Goal: Information Seeking & Learning: Learn about a topic

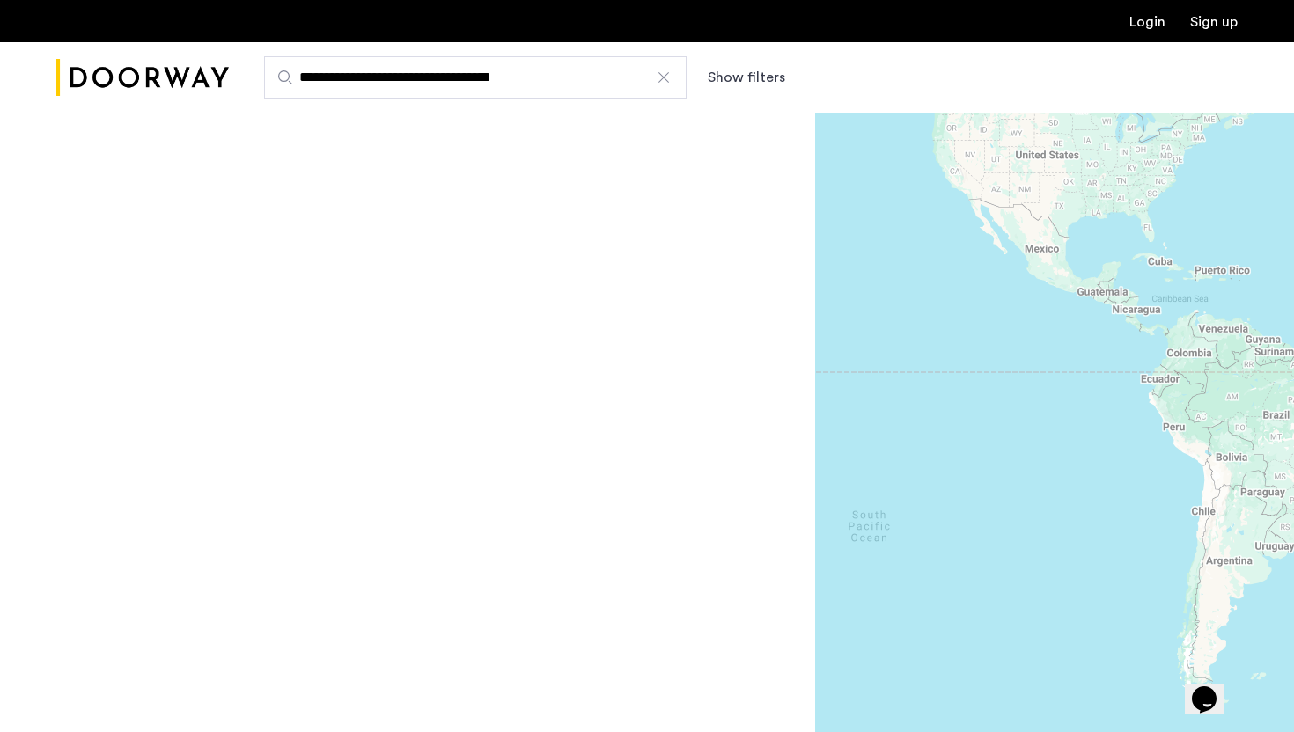
click at [665, 84] on div at bounding box center [664, 78] width 18 height 18
click at [665, 84] on input "**********" at bounding box center [475, 77] width 422 height 42
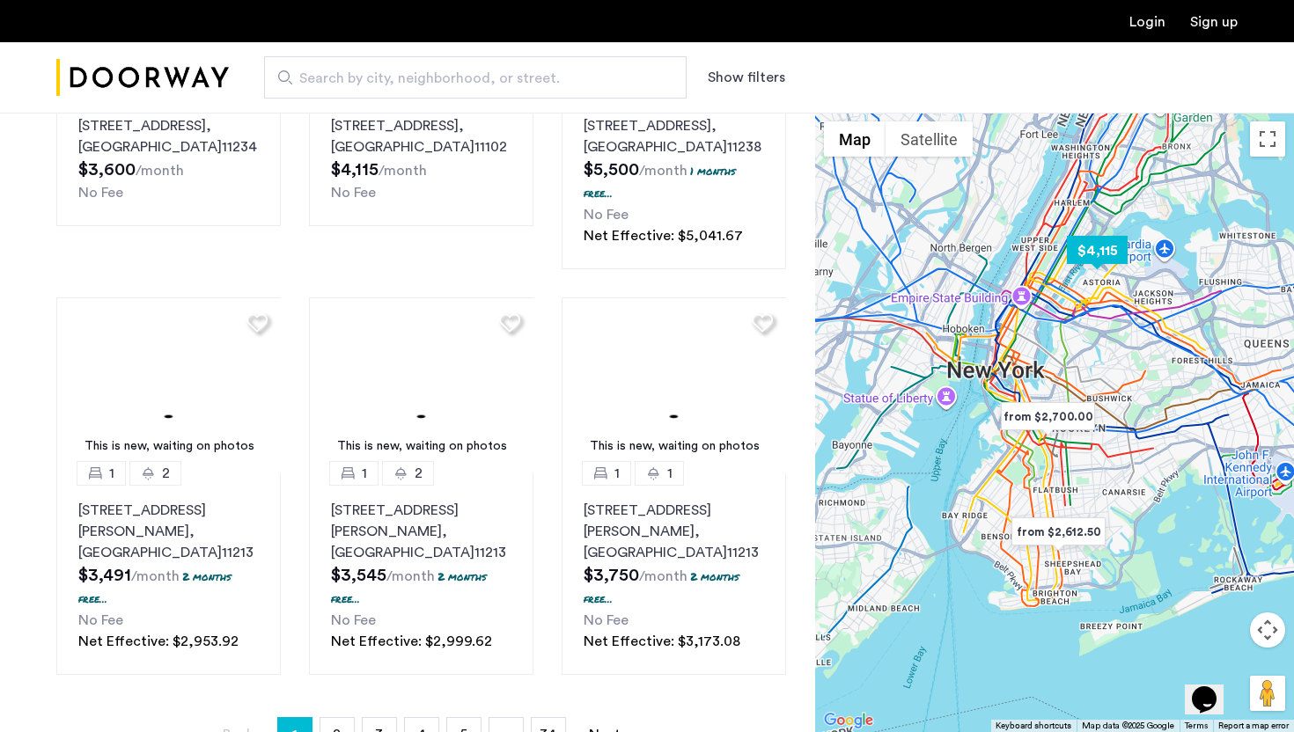
scroll to position [1177, 0]
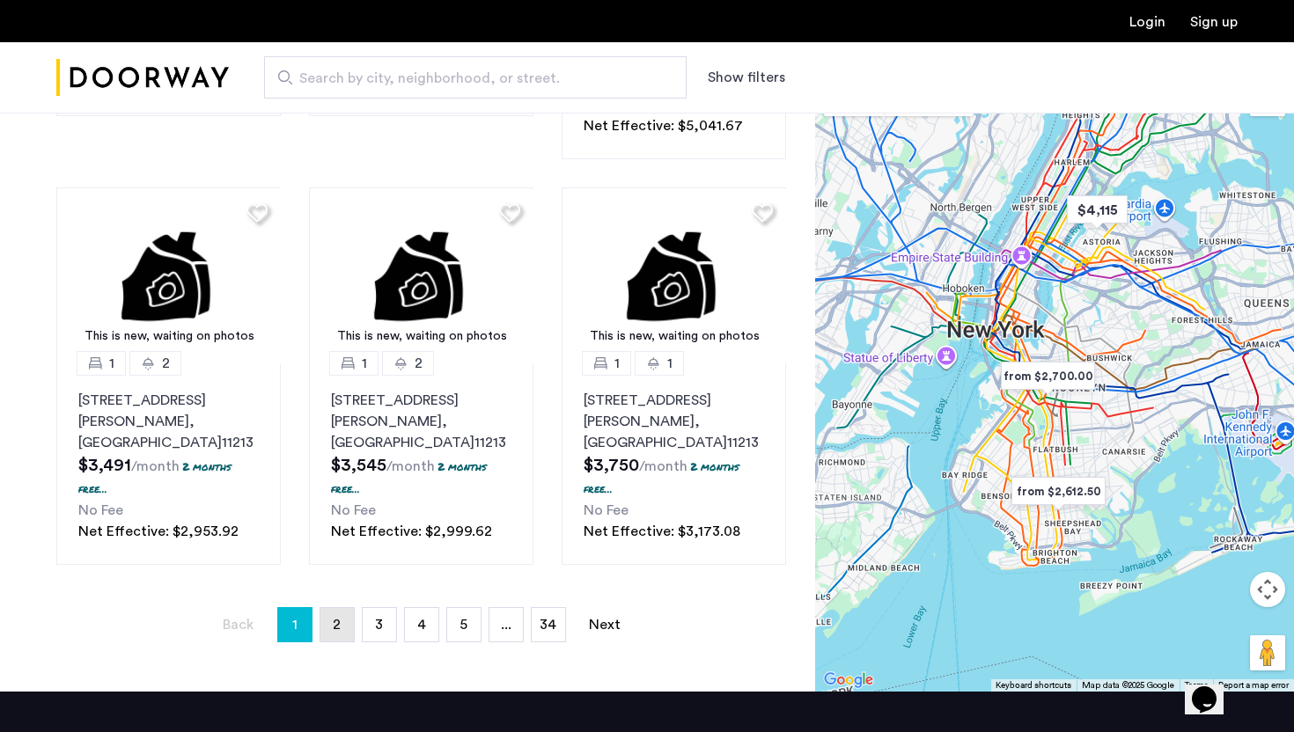
click at [328, 623] on link "page 2" at bounding box center [336, 624] width 33 height 33
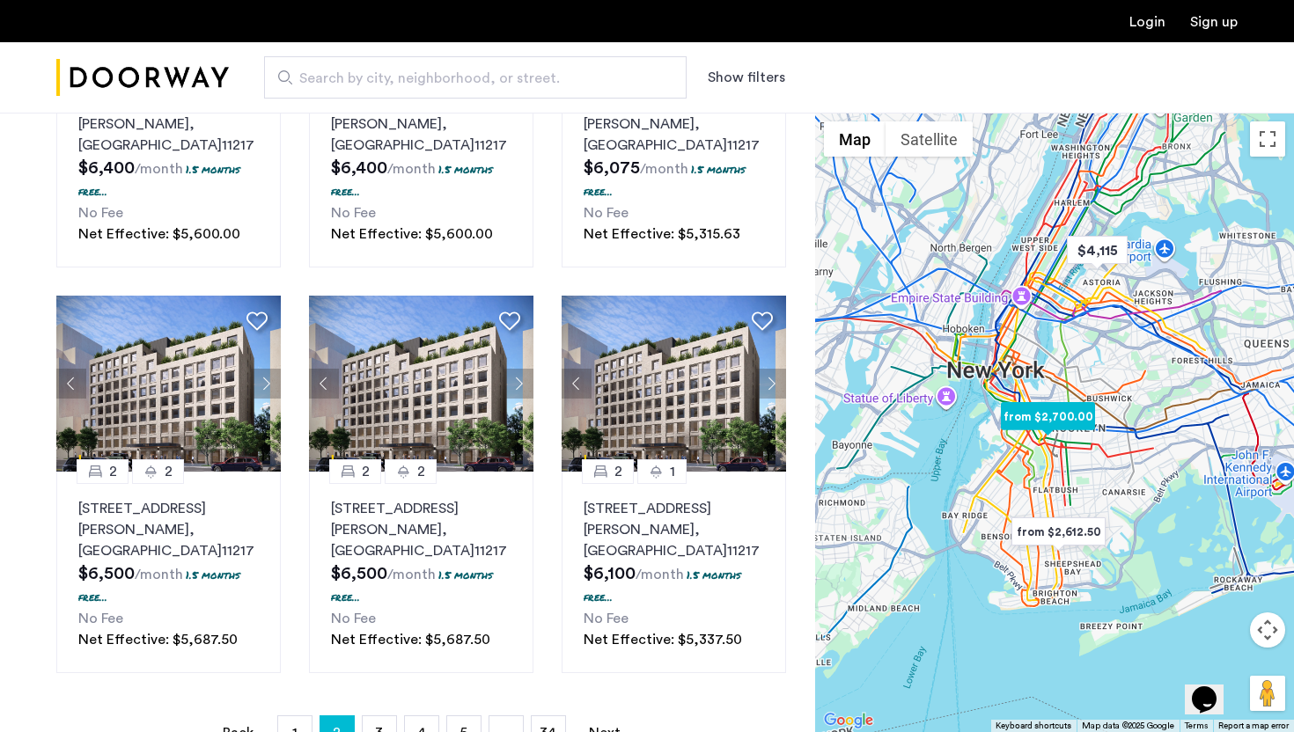
scroll to position [1395, 0]
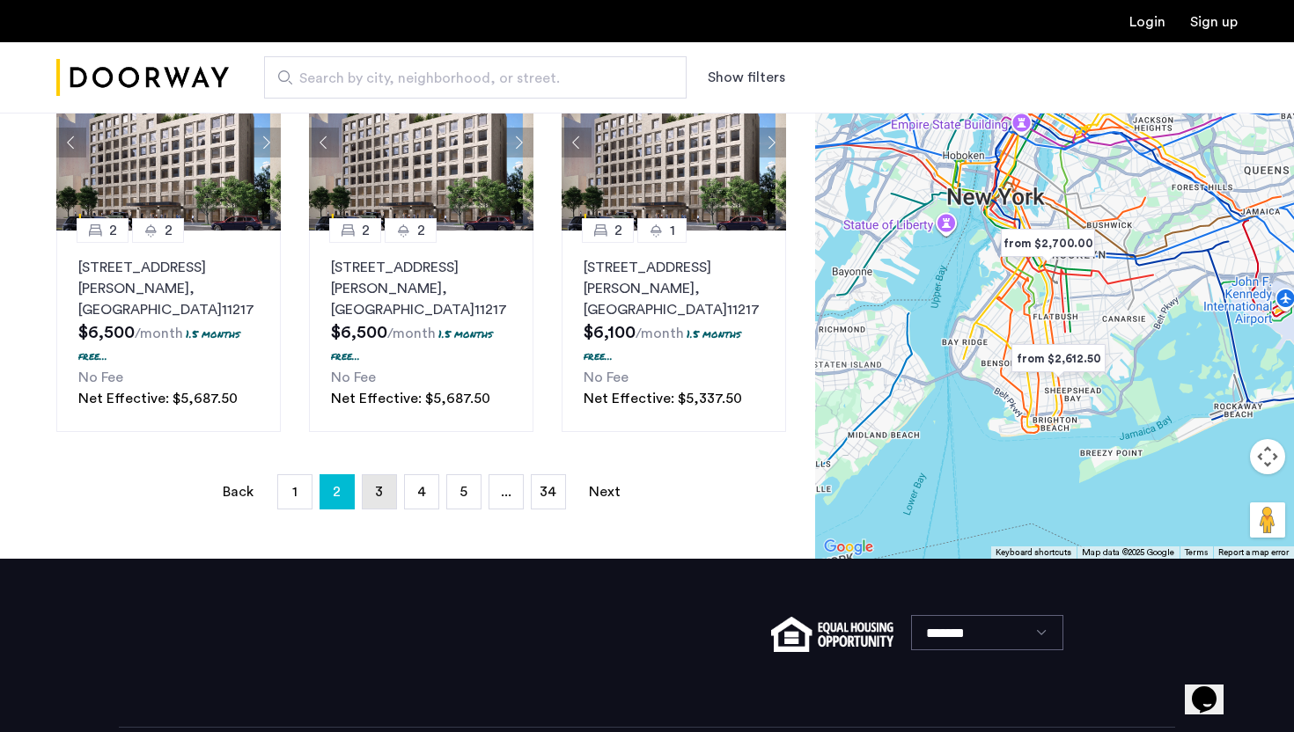
click at [383, 475] on link "page 3" at bounding box center [379, 491] width 33 height 33
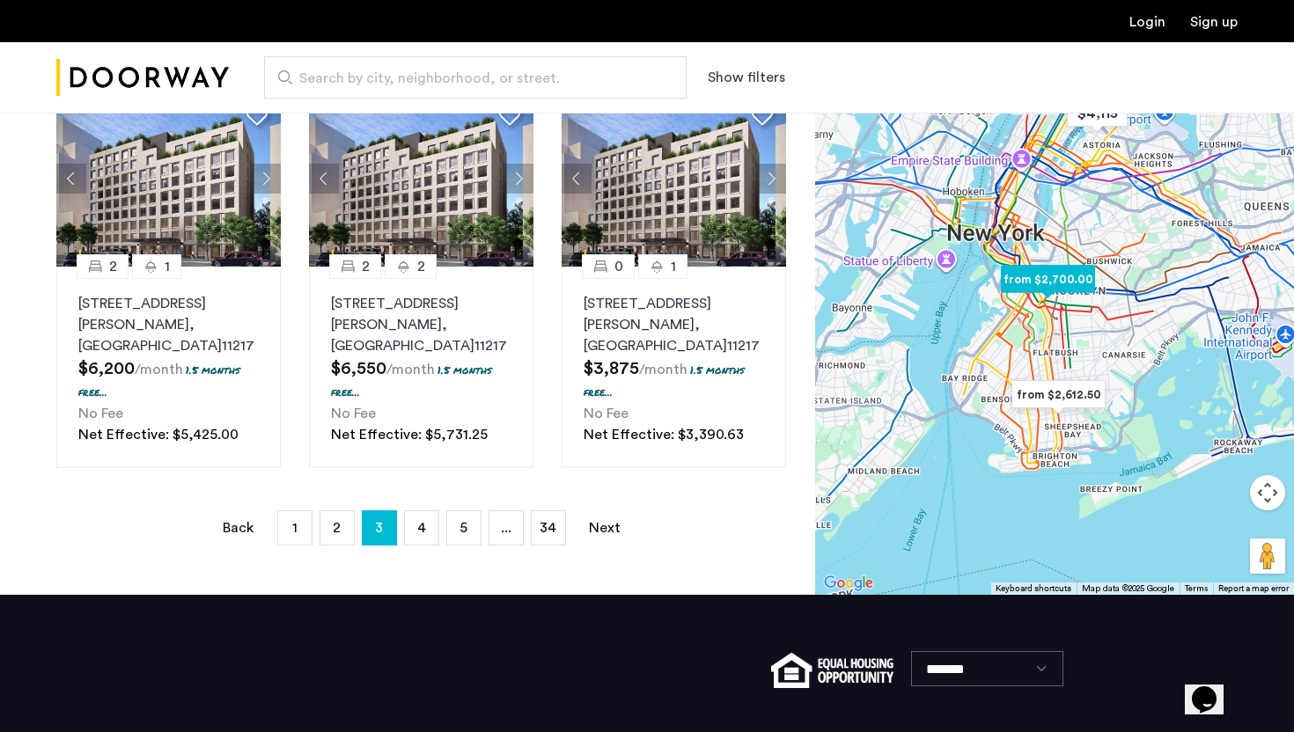
scroll to position [1395, 0]
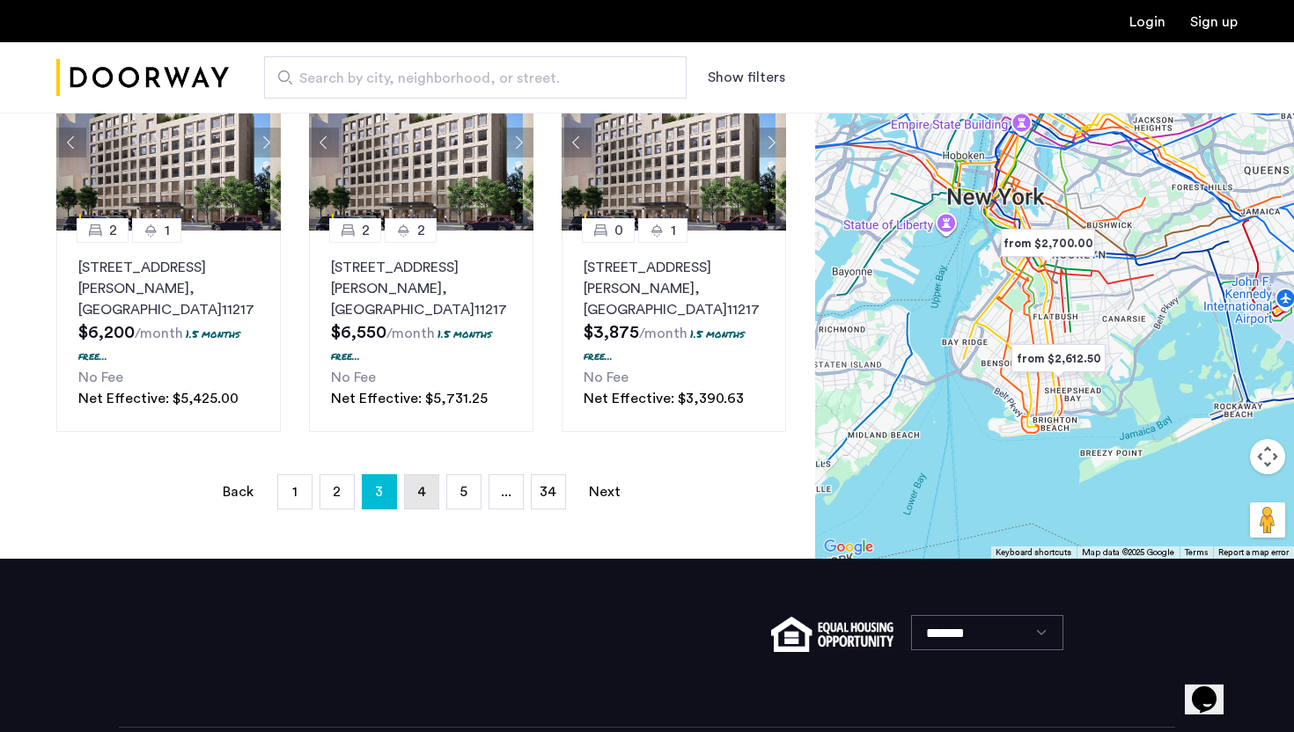
click at [422, 485] on span "4" at bounding box center [421, 492] width 9 height 14
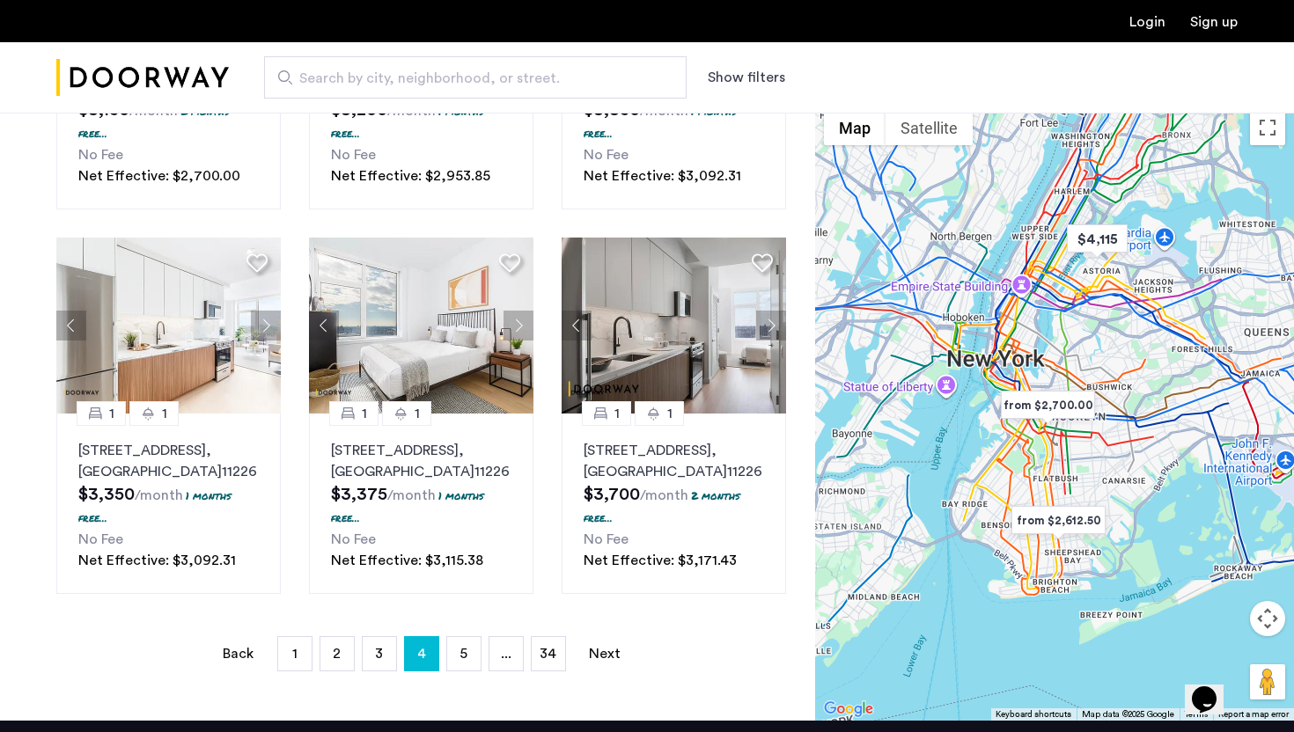
scroll to position [1189, 0]
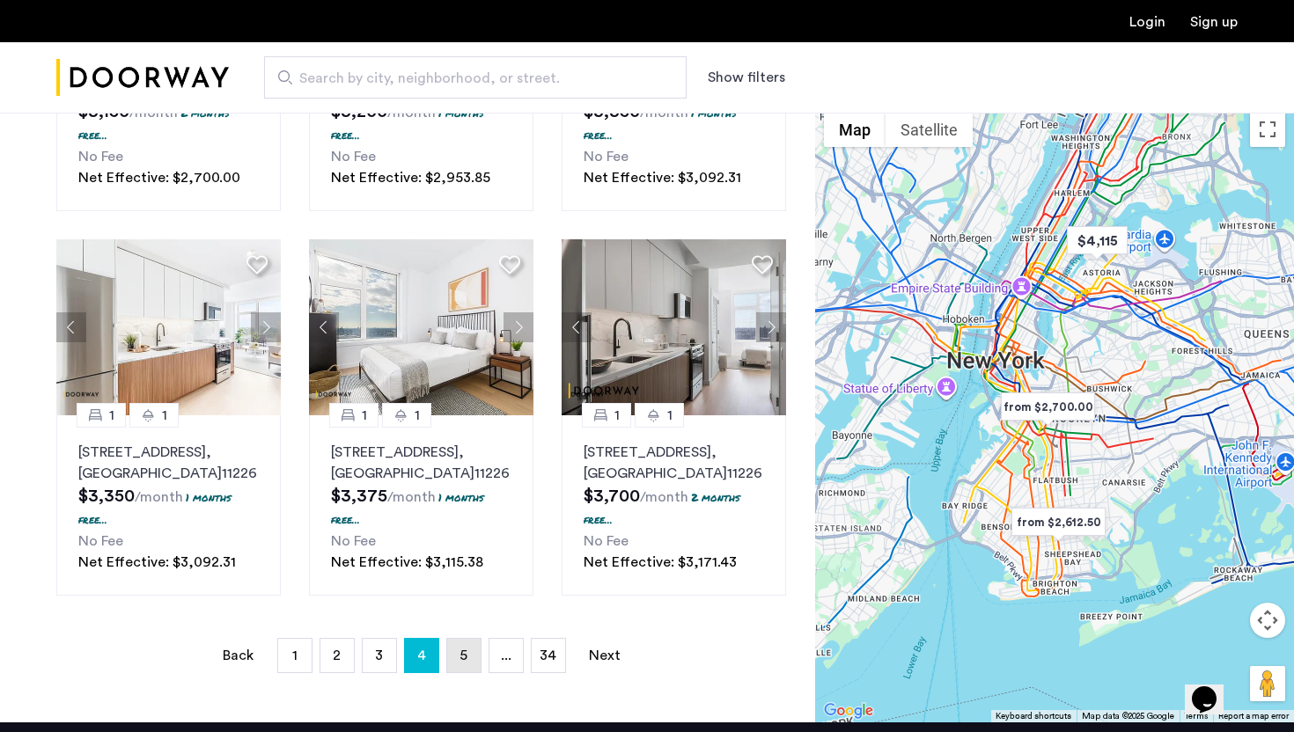
click at [454, 639] on link "page 5" at bounding box center [463, 655] width 33 height 33
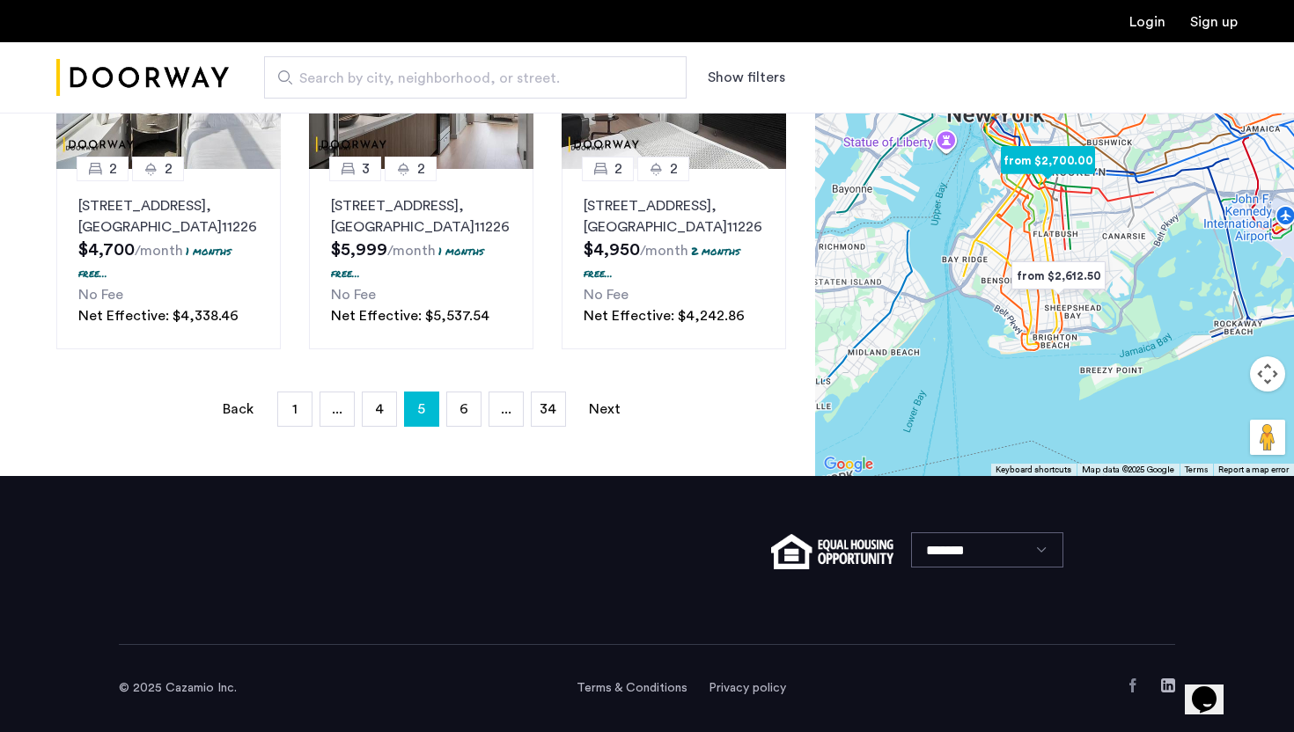
scroll to position [1479, 0]
click at [458, 400] on link "page 6" at bounding box center [463, 408] width 33 height 33
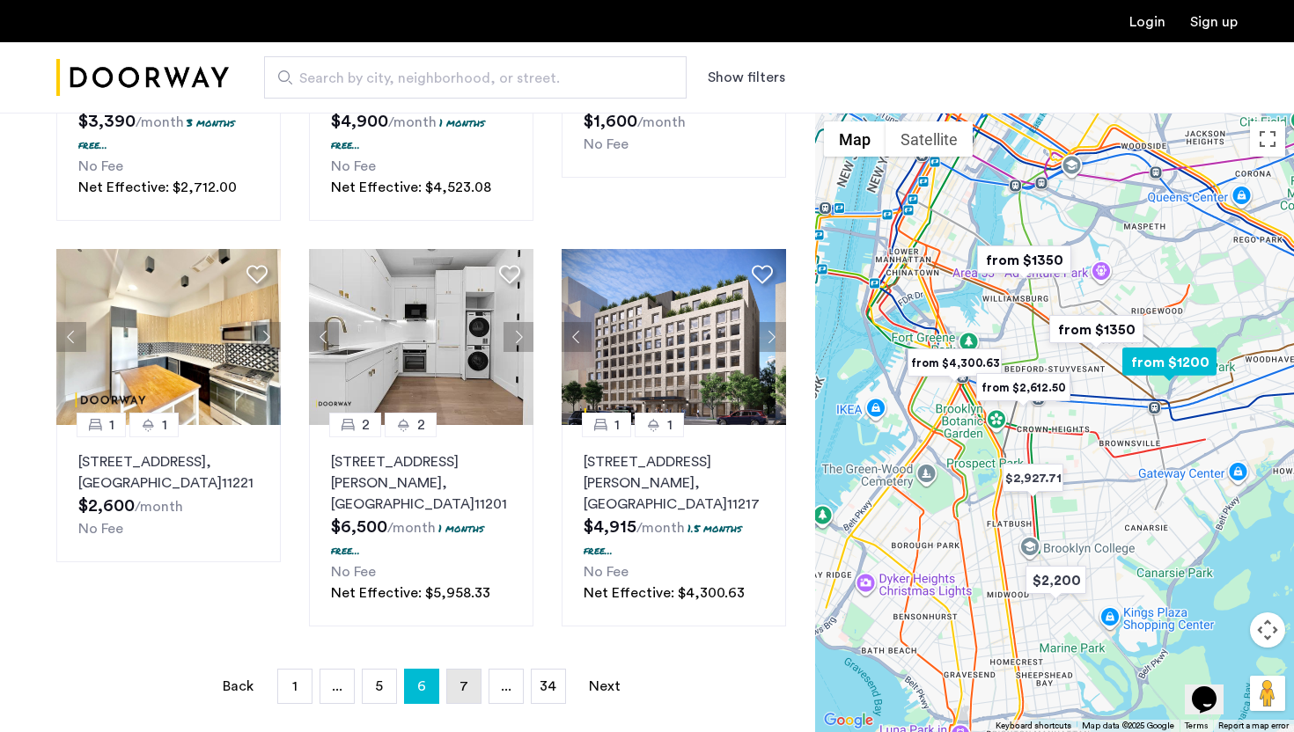
scroll to position [1458, 0]
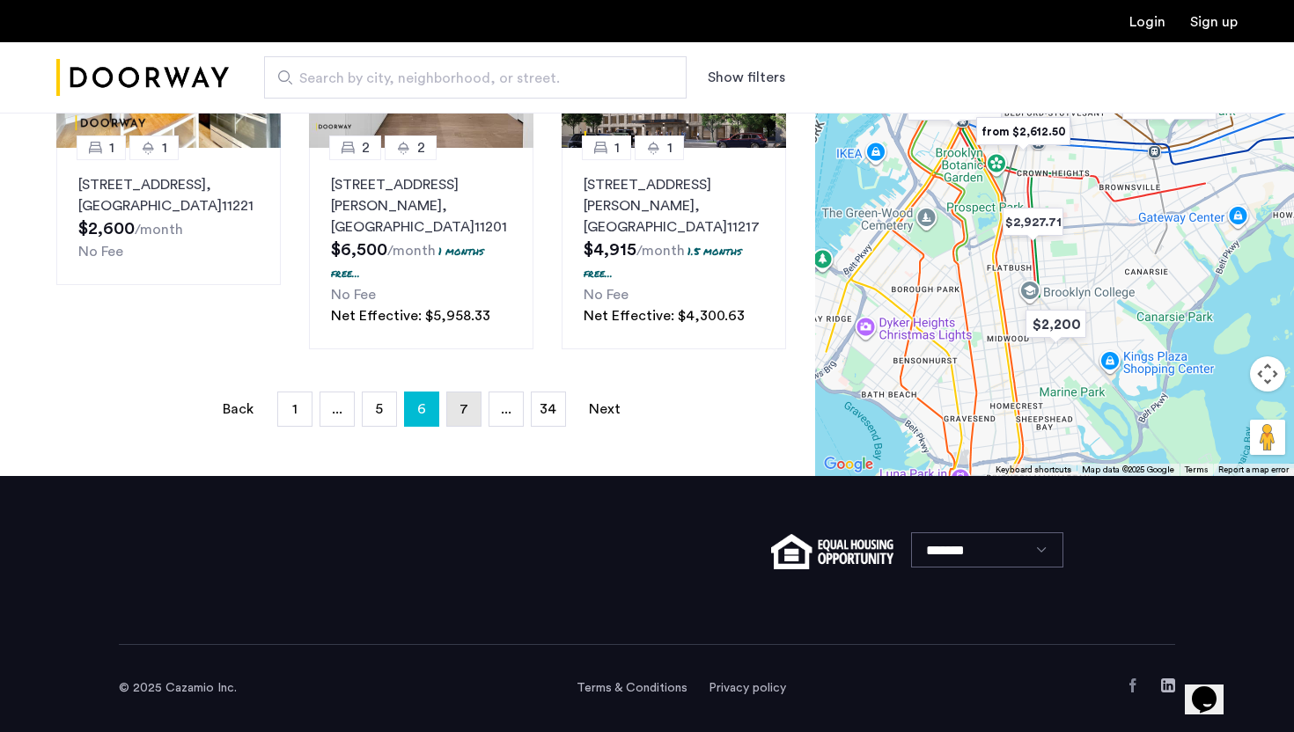
click at [472, 407] on link "page 7" at bounding box center [463, 408] width 33 height 33
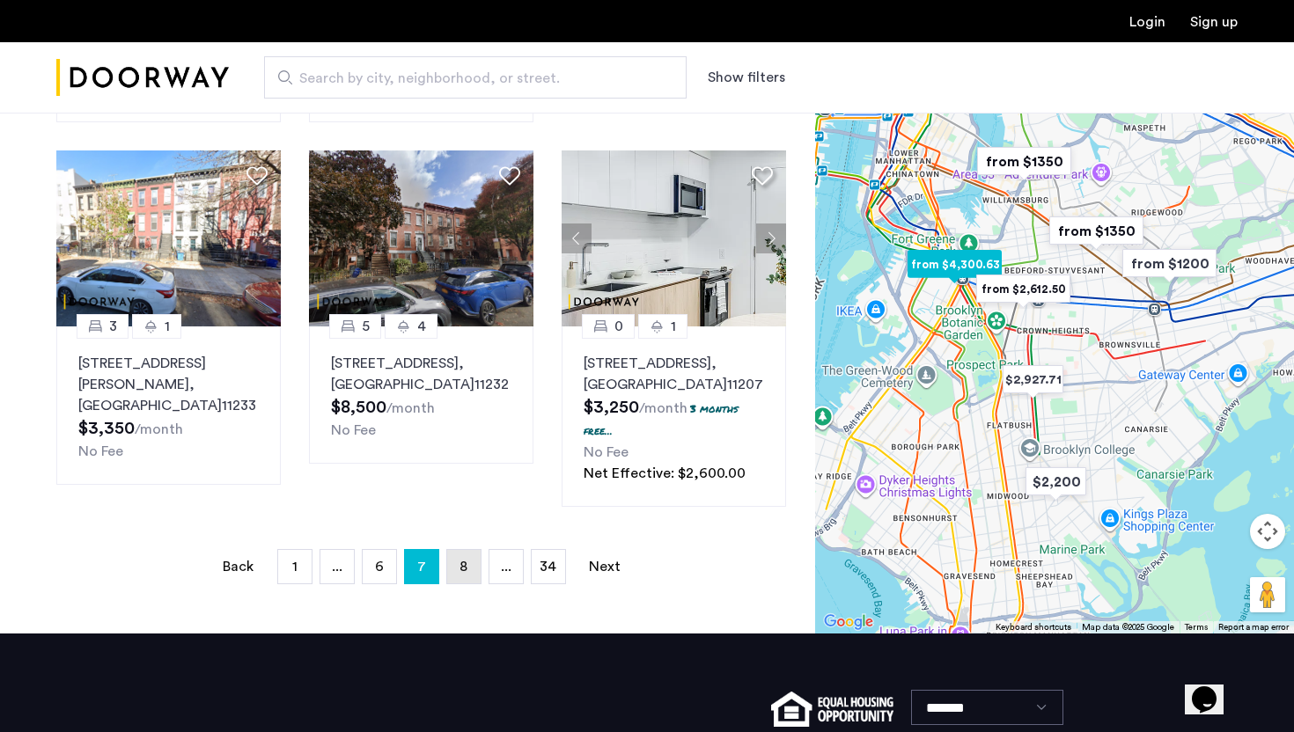
scroll to position [1217, 0]
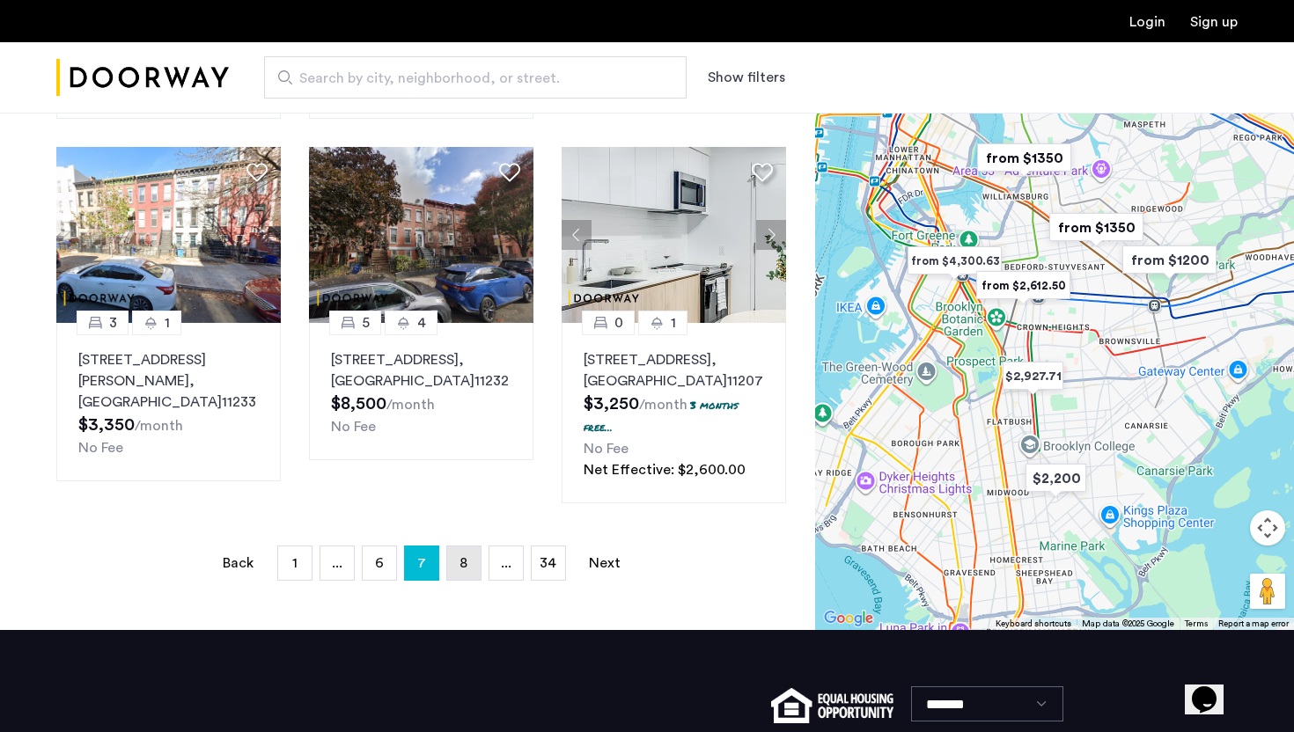
click at [458, 580] on link "page 8" at bounding box center [463, 562] width 33 height 33
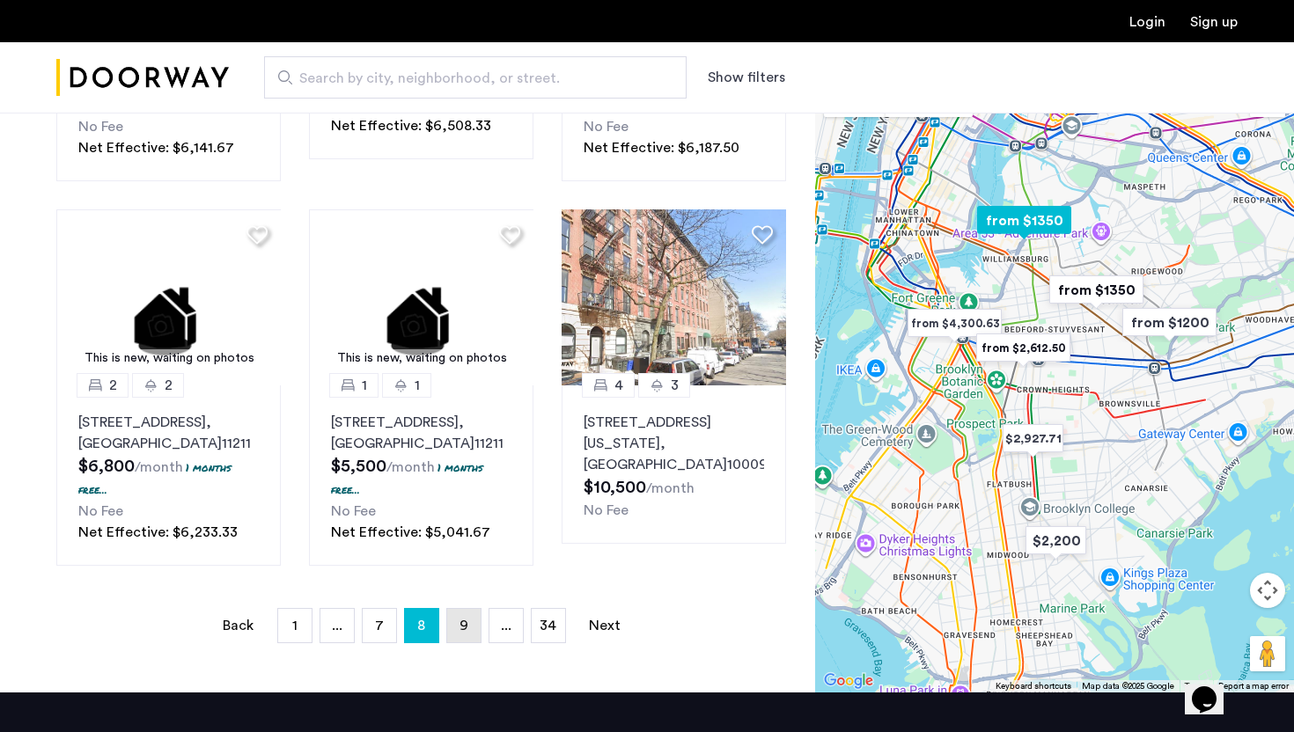
scroll to position [1190, 0]
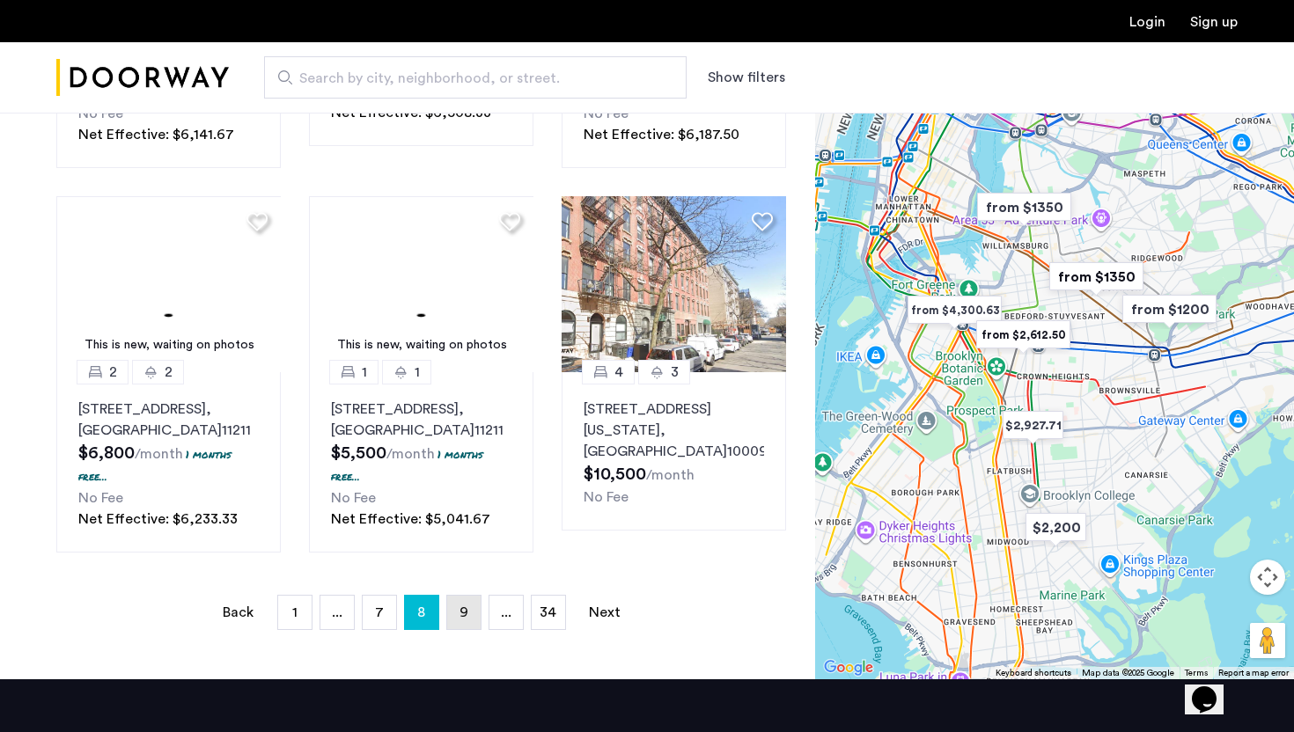
click at [459, 629] on link "page 9" at bounding box center [463, 612] width 33 height 33
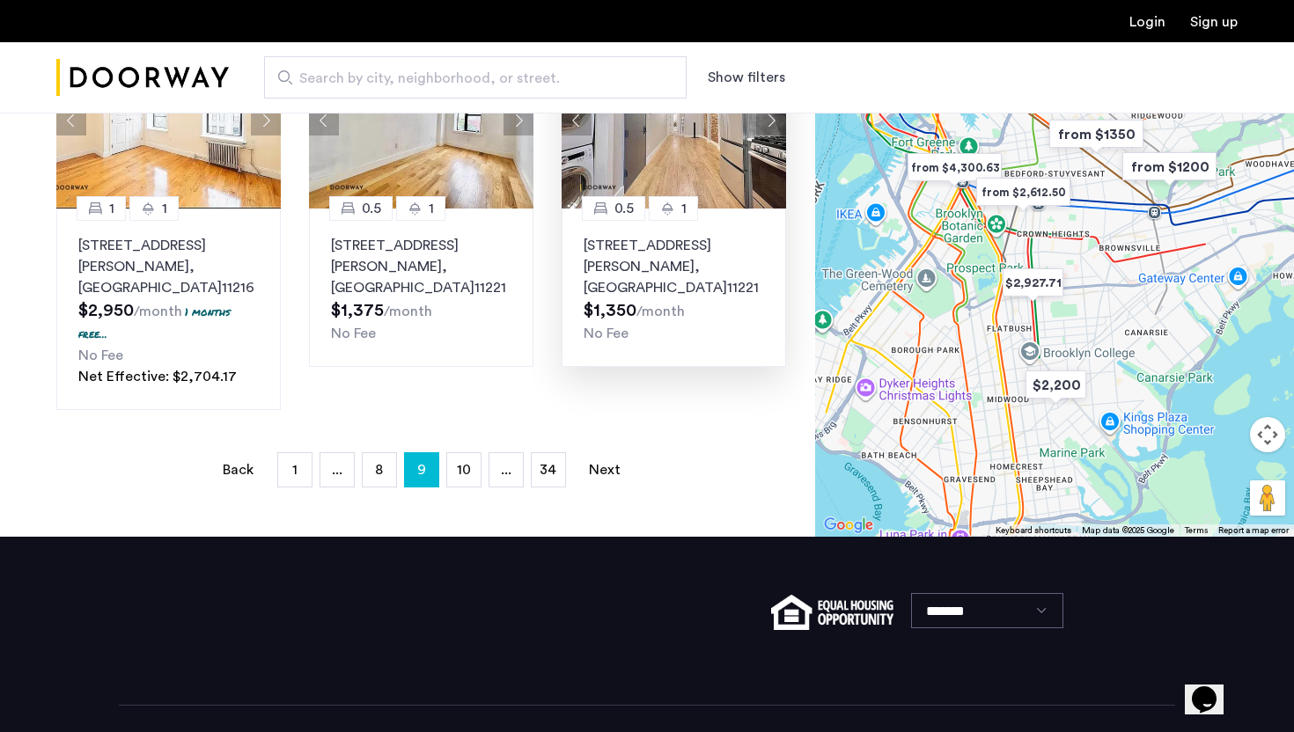
scroll to position [1372, 0]
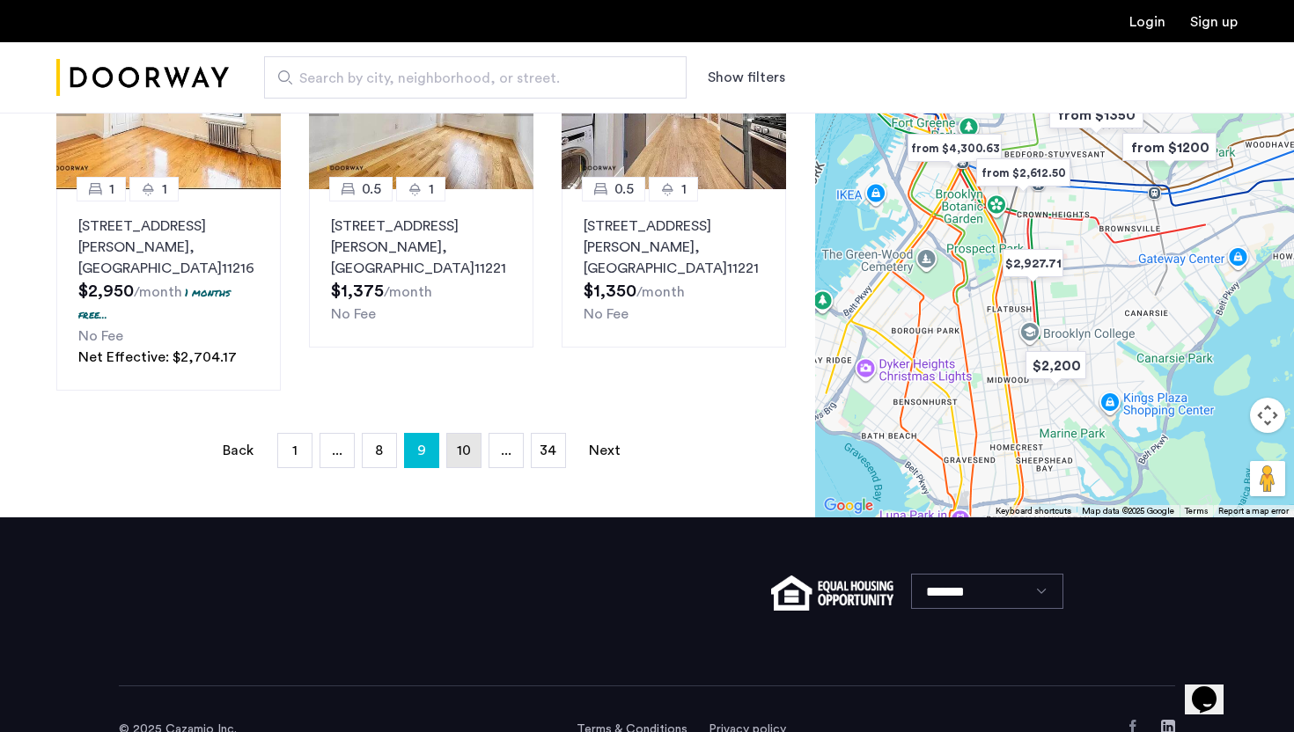
click at [467, 444] on span "10" at bounding box center [464, 451] width 14 height 14
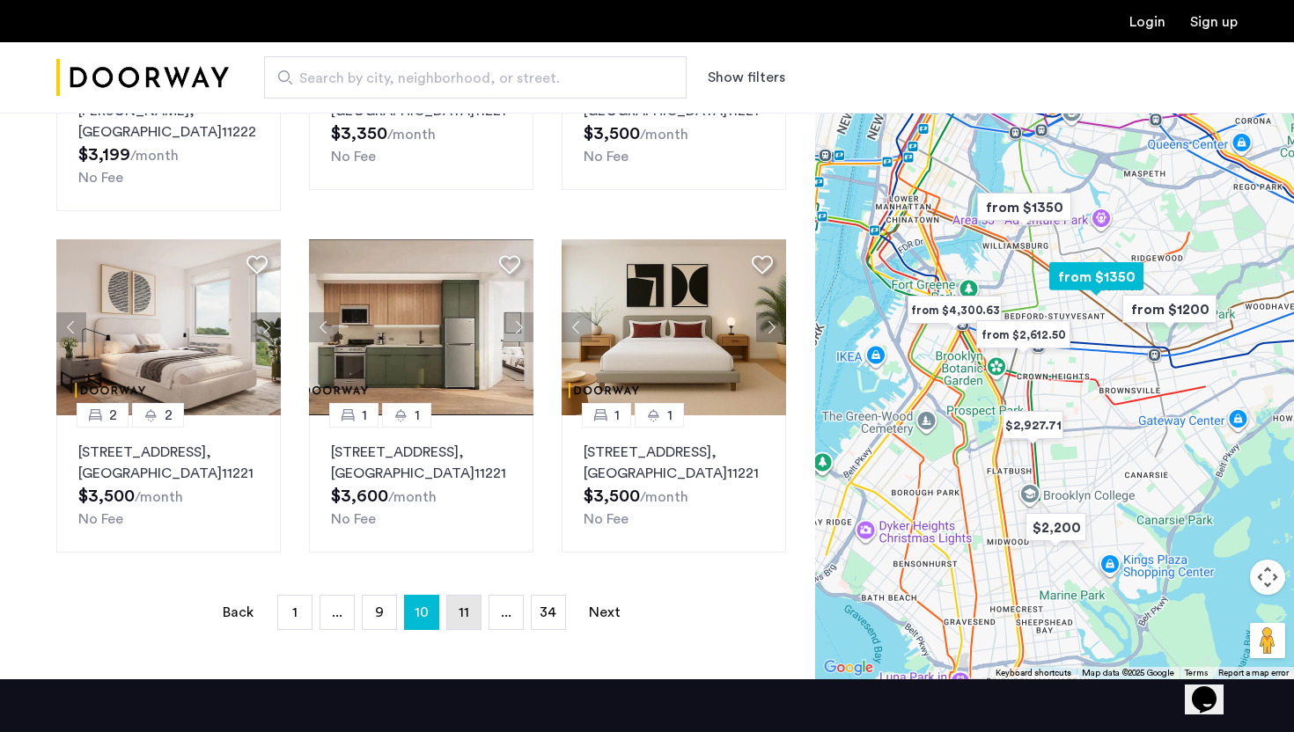
scroll to position [1125, 0]
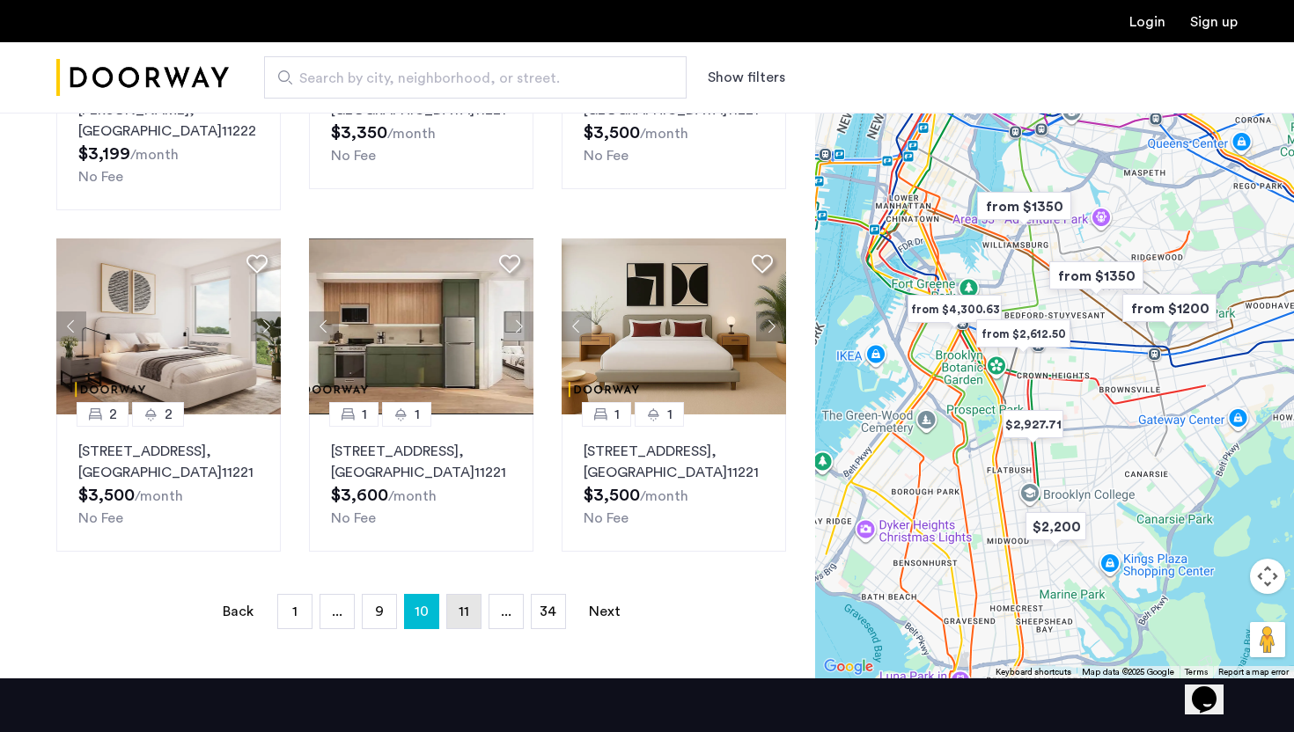
click at [460, 595] on link "page 11" at bounding box center [463, 611] width 33 height 33
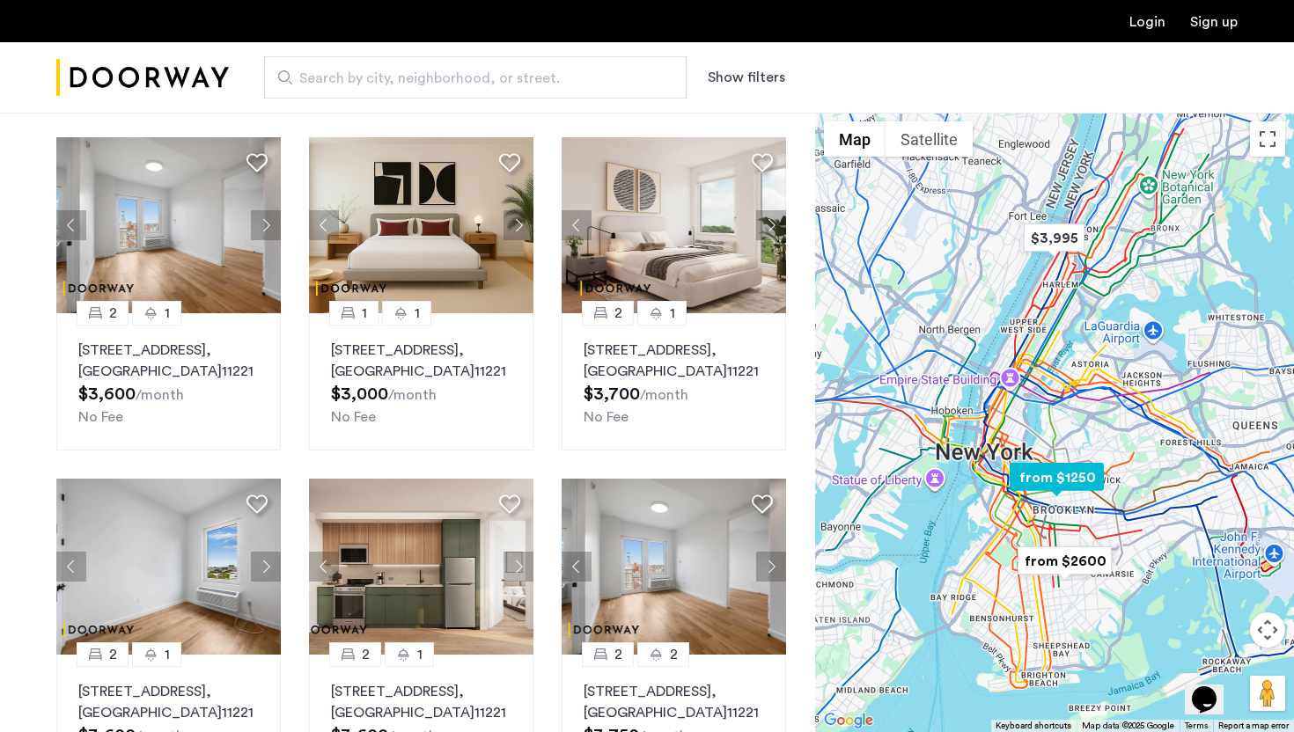
scroll to position [949, 0]
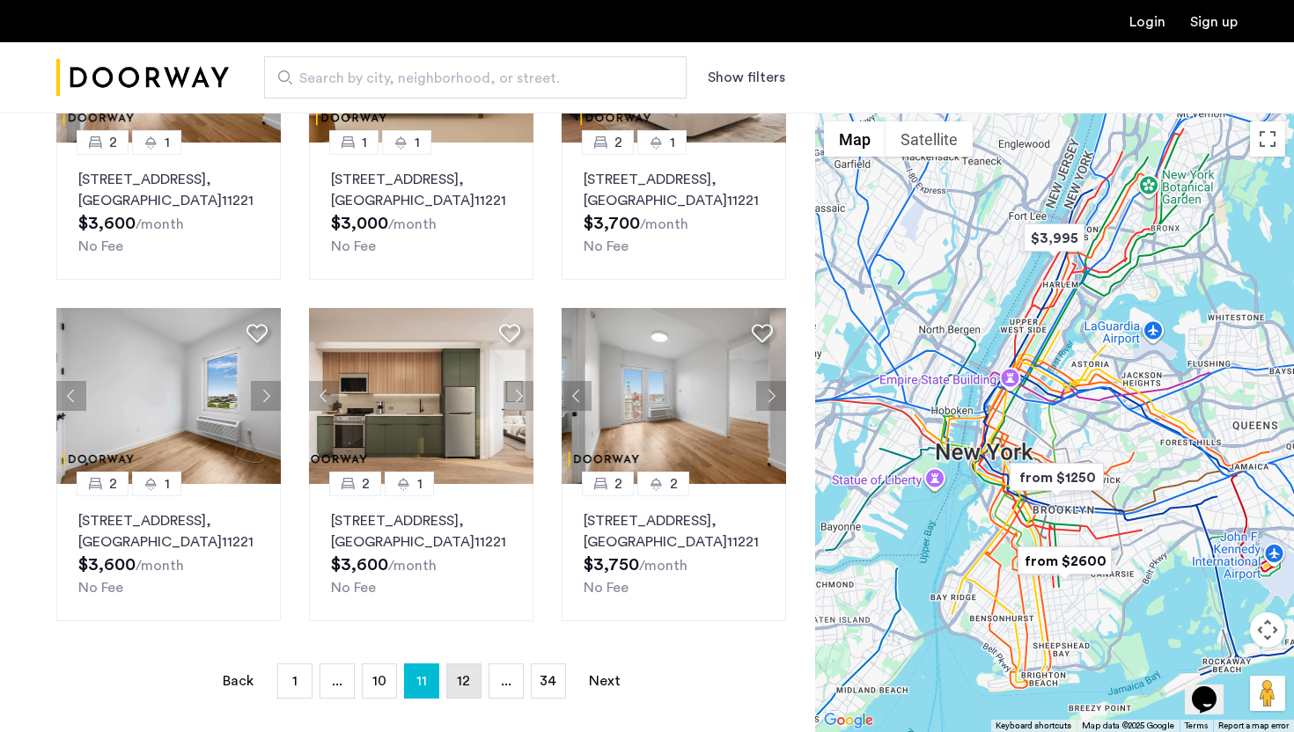
click at [466, 687] on span "12" at bounding box center [463, 681] width 13 height 14
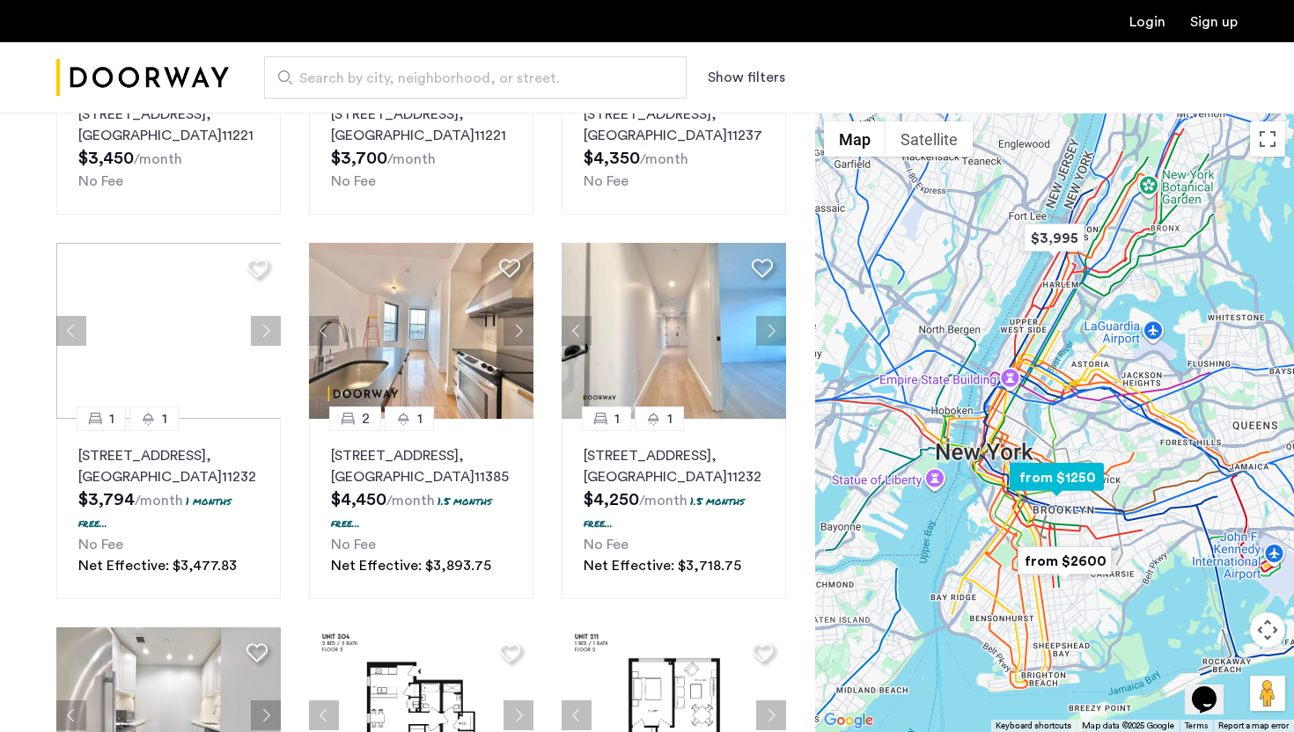
scroll to position [390, 0]
